Goal: Task Accomplishment & Management: Use online tool/utility

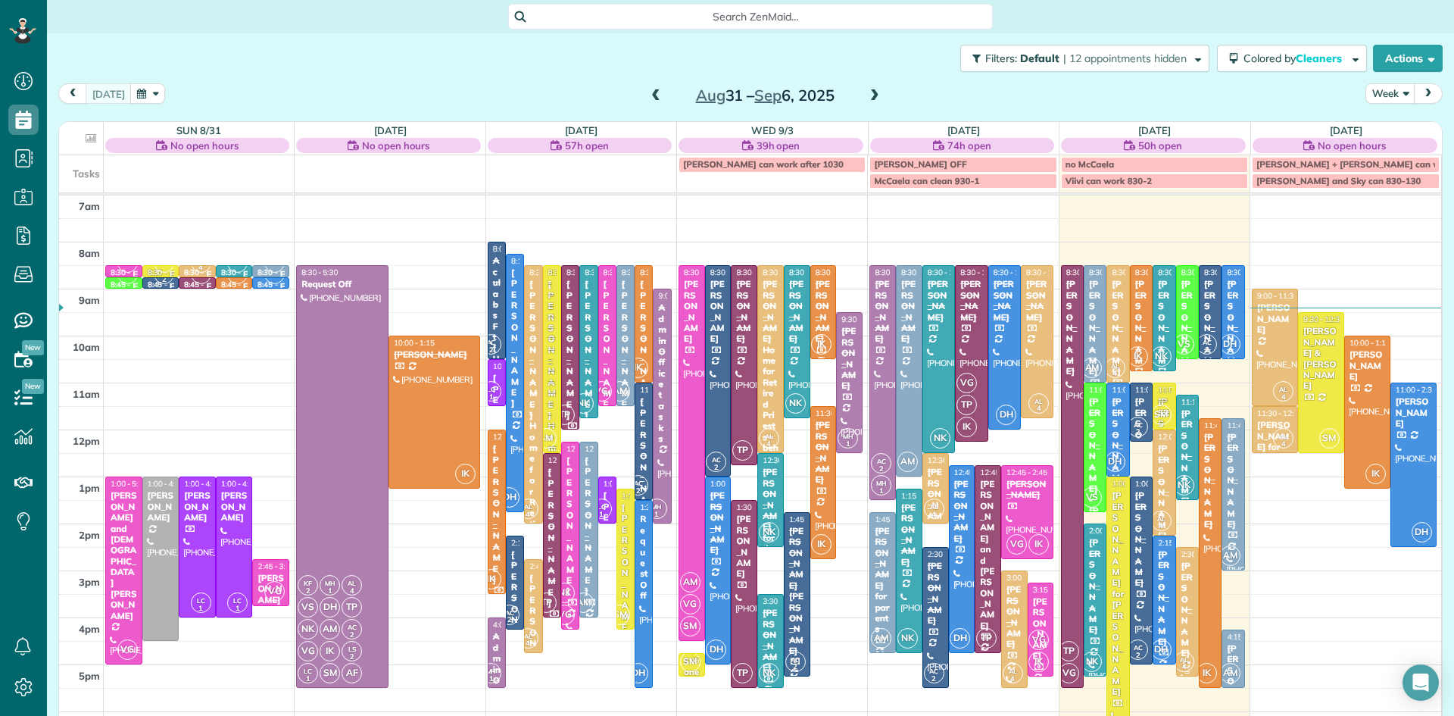
scroll to position [7, 7]
click at [1265, 355] on div at bounding box center [1274, 347] width 45 height 116
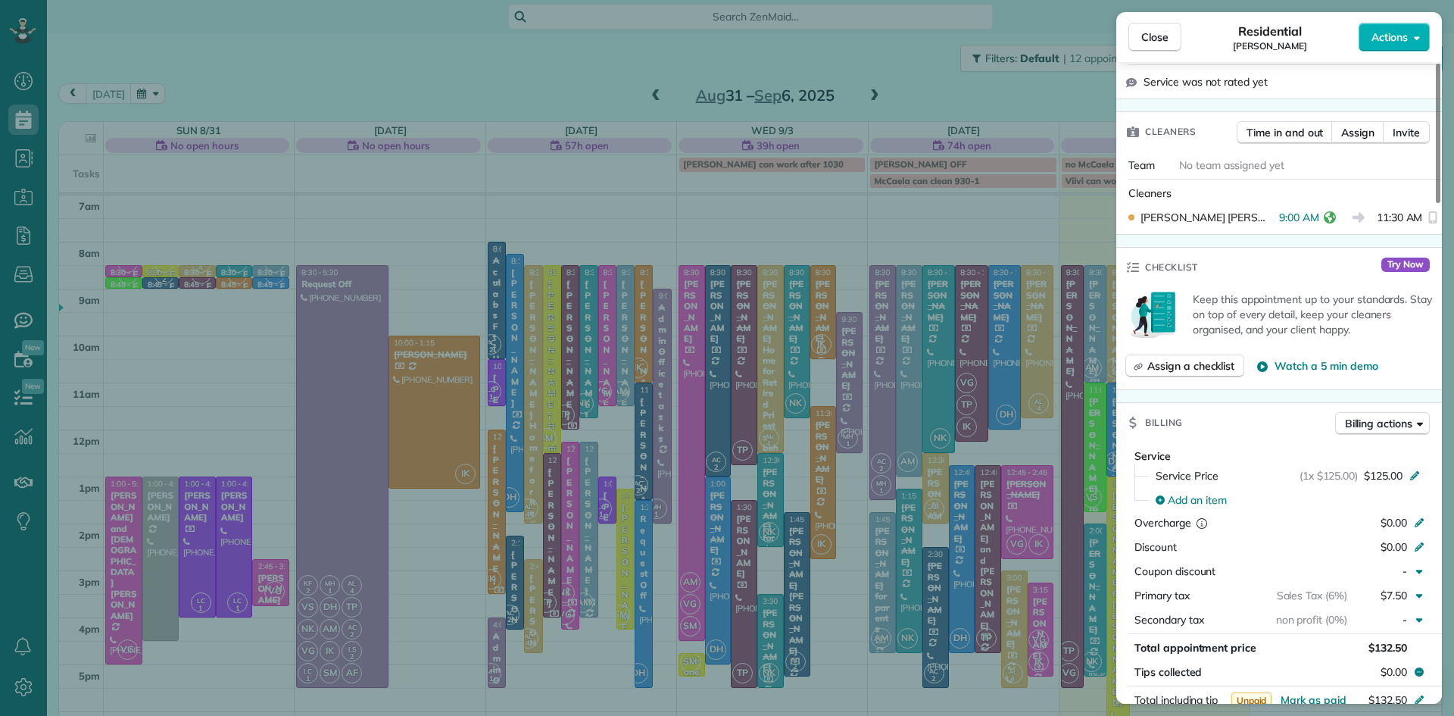
scroll to position [912, 0]
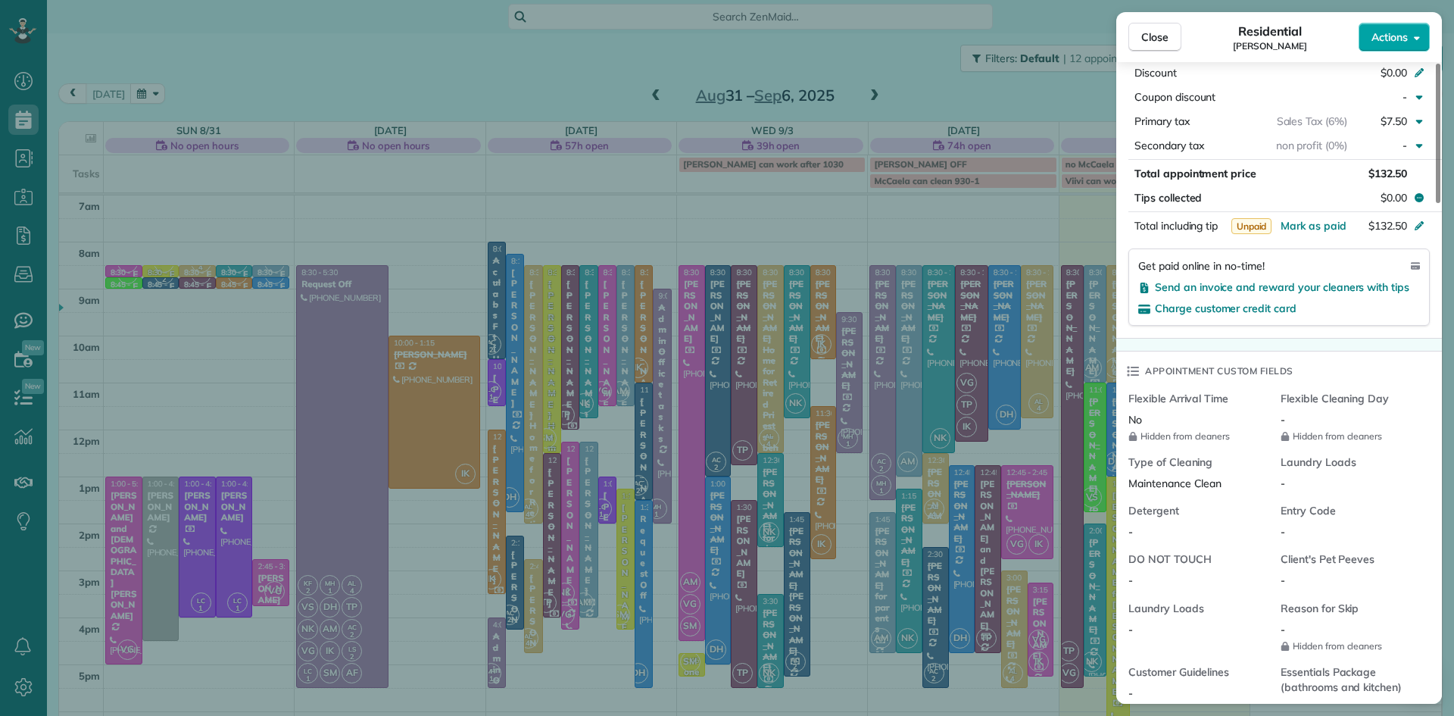
click at [1403, 44] on span "Actions" at bounding box center [1389, 37] width 36 height 15
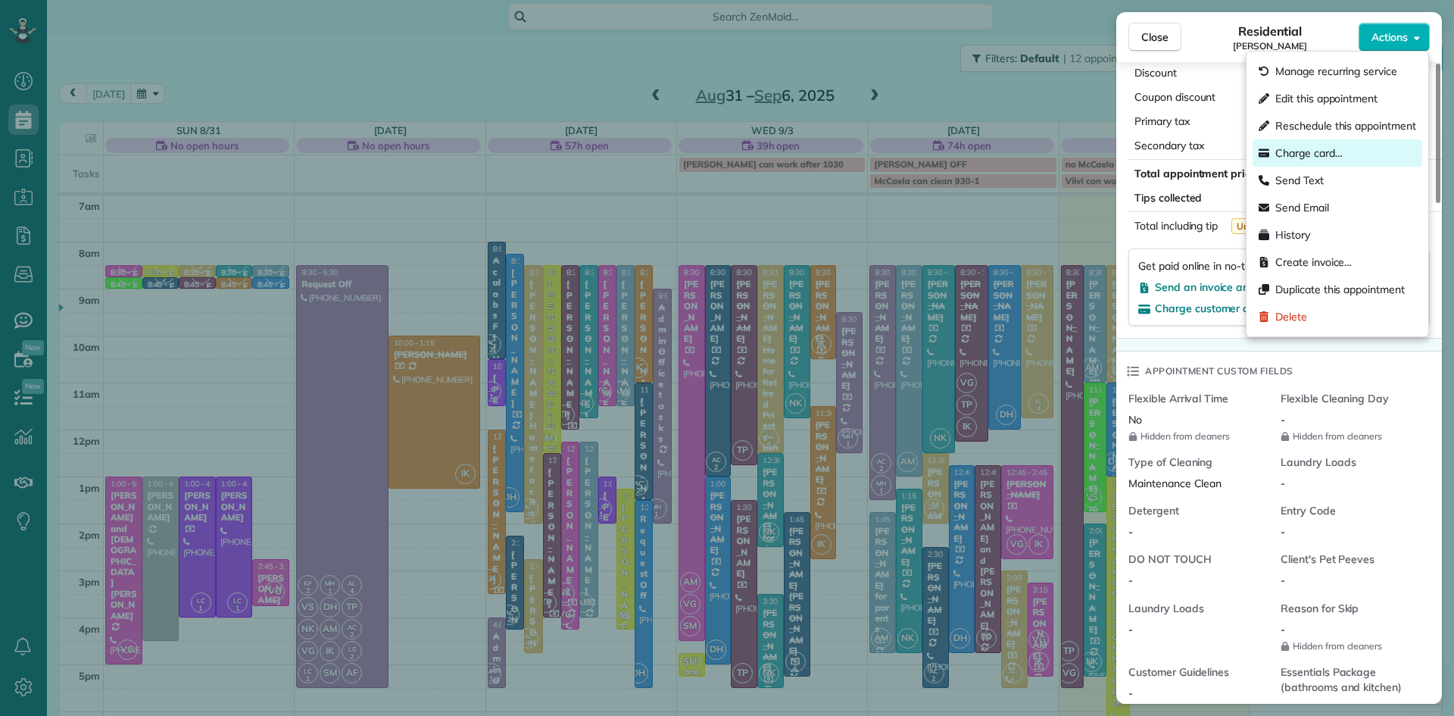
click at [1319, 152] on span "Charge card…" at bounding box center [1308, 152] width 67 height 15
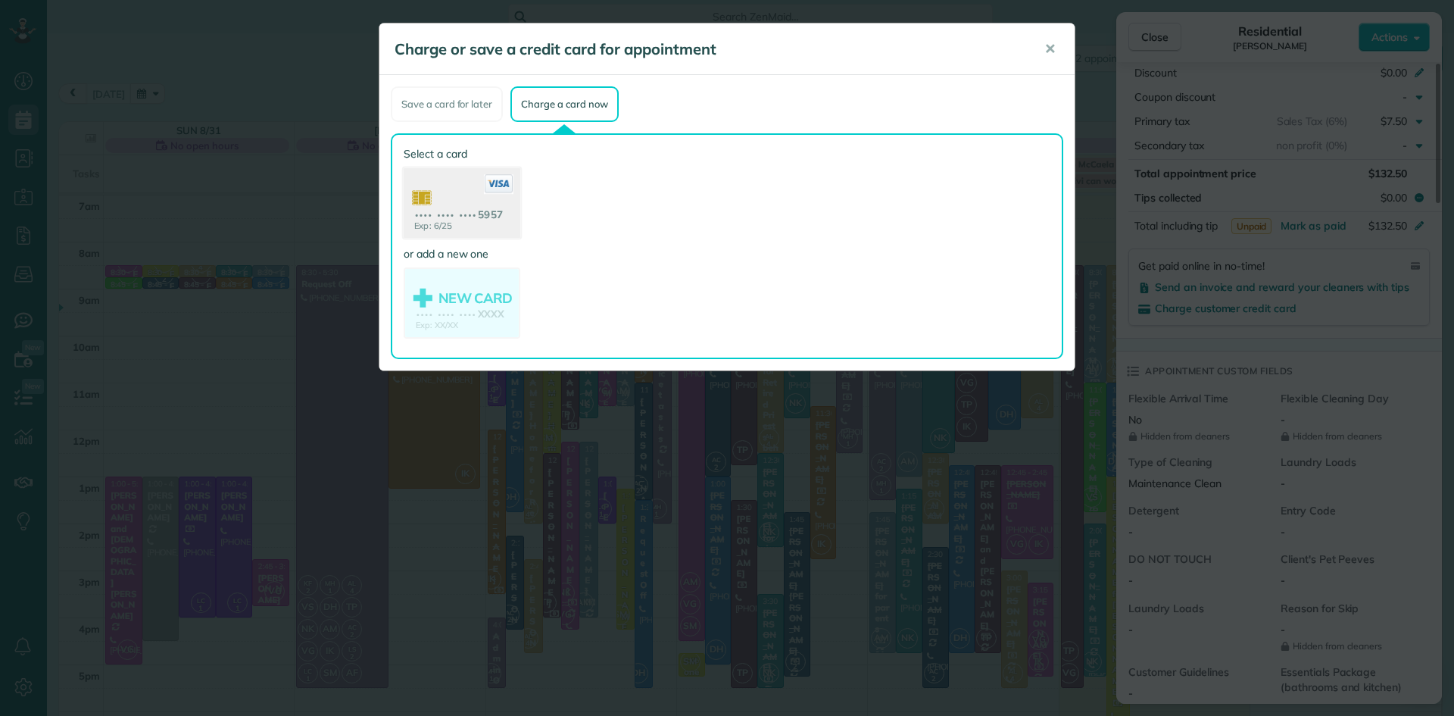
click at [497, 204] on use at bounding box center [462, 204] width 117 height 73
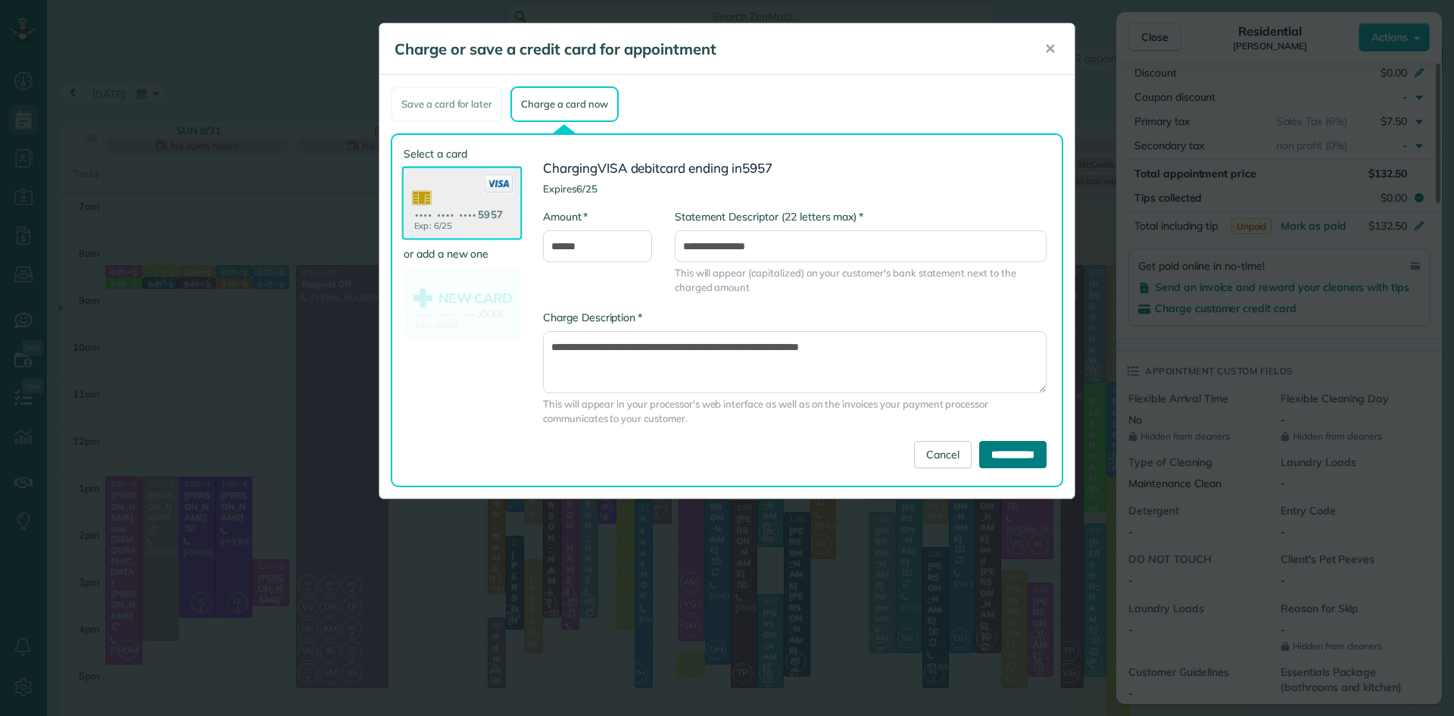
click at [1013, 451] on input "**********" at bounding box center [1012, 454] width 67 height 27
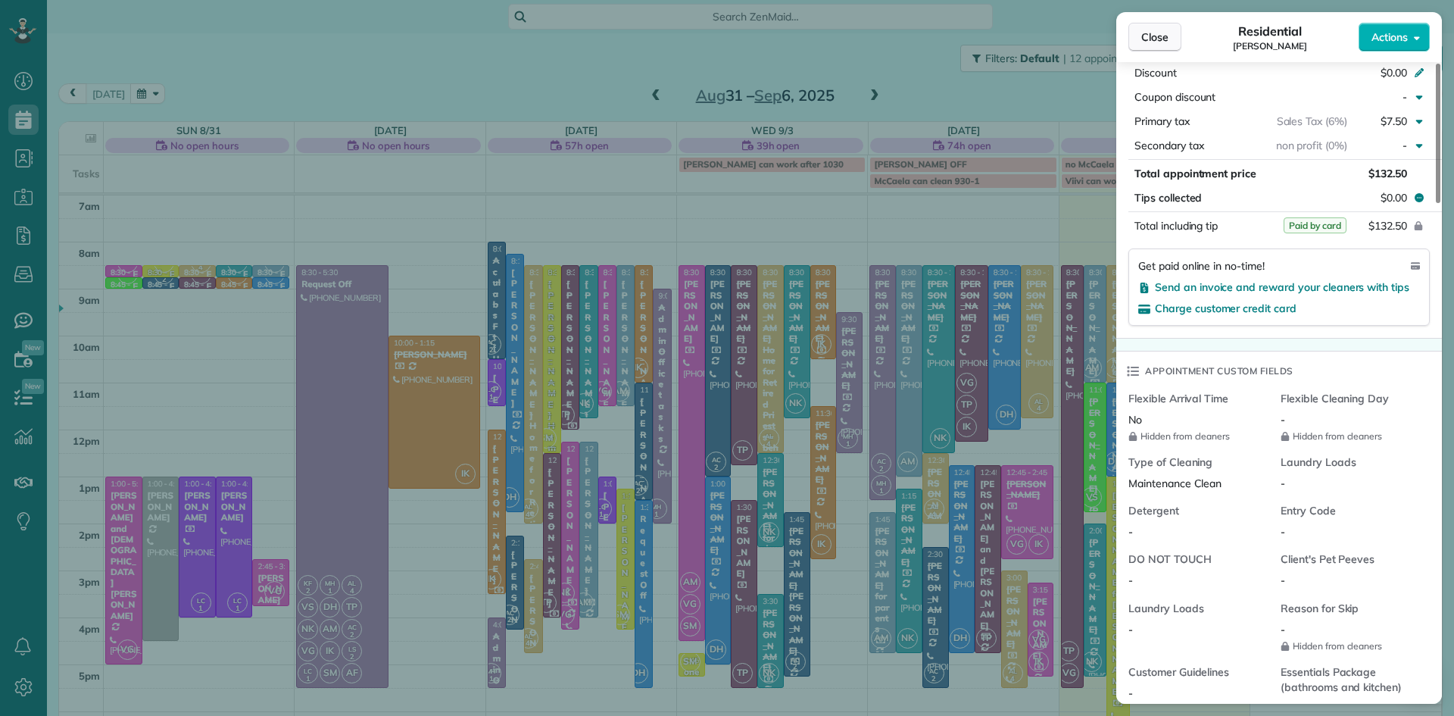
click at [1155, 33] on span "Close" at bounding box center [1154, 37] width 27 height 15
